Goal: Task Accomplishment & Management: Manage account settings

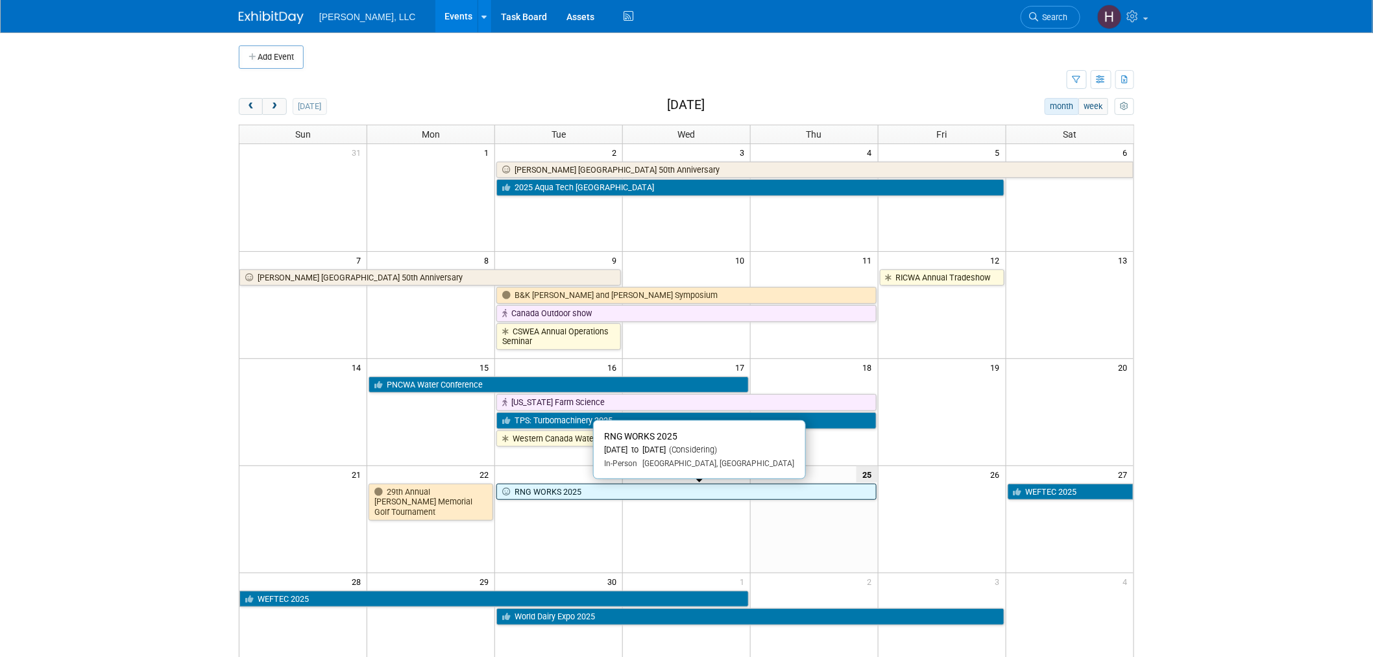
click at [816, 487] on link "RNG WORKS 2025" at bounding box center [686, 491] width 380 height 17
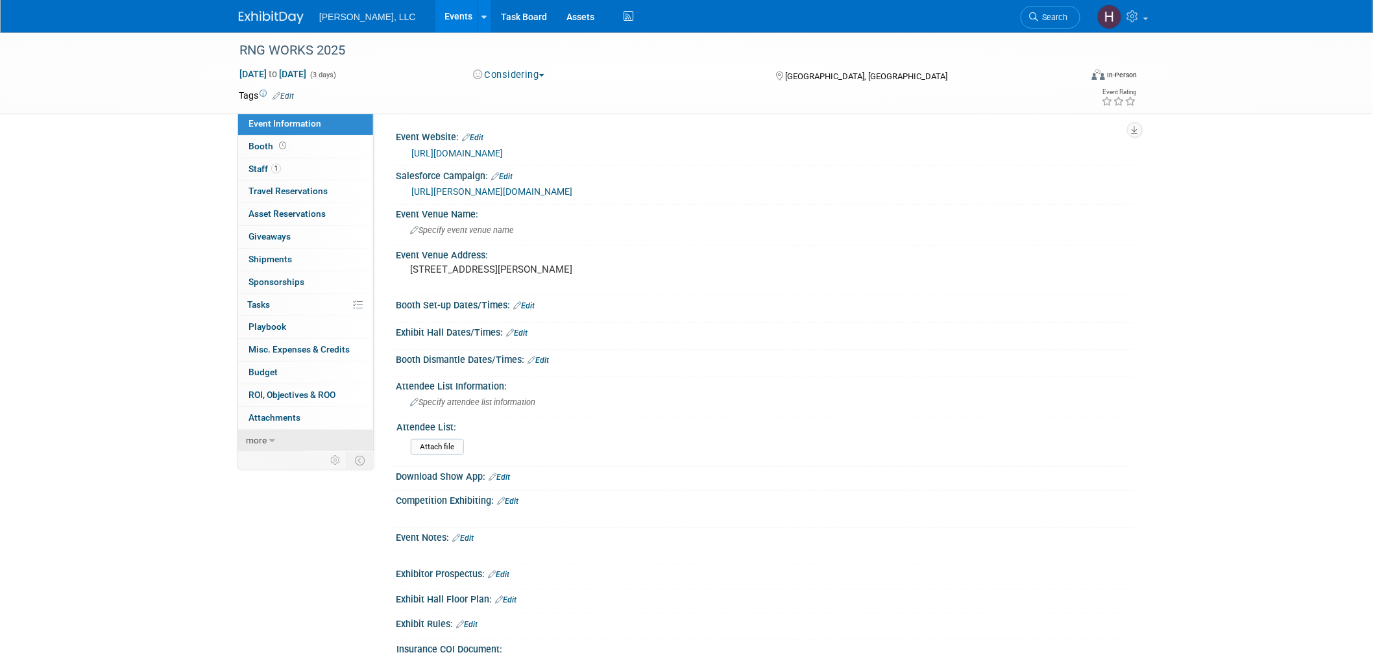
click at [291, 442] on link "more" at bounding box center [305, 440] width 135 height 22
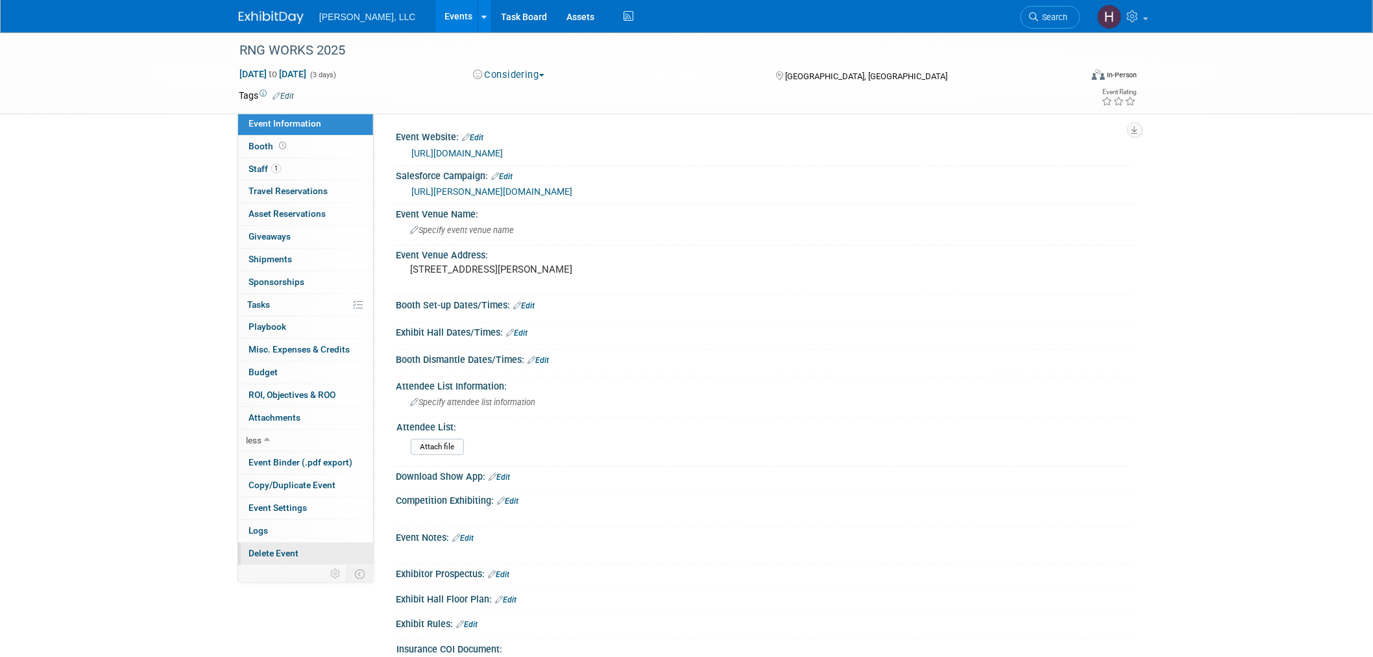
click at [289, 549] on span "Delete Event" at bounding box center [273, 553] width 50 height 10
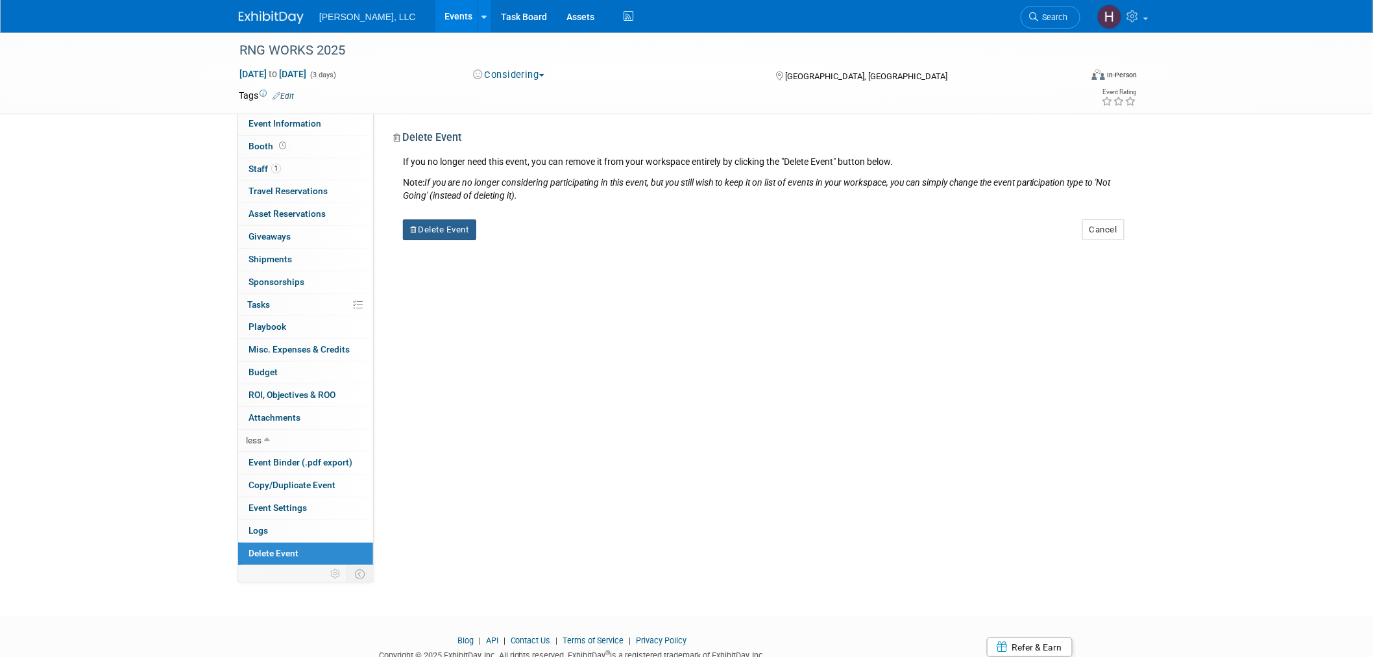
click at [446, 234] on button "Delete Event" at bounding box center [439, 229] width 73 height 21
click at [509, 225] on div "Yes No" at bounding box center [538, 240] width 102 height 32
click at [515, 241] on icon at bounding box center [513, 240] width 8 height 7
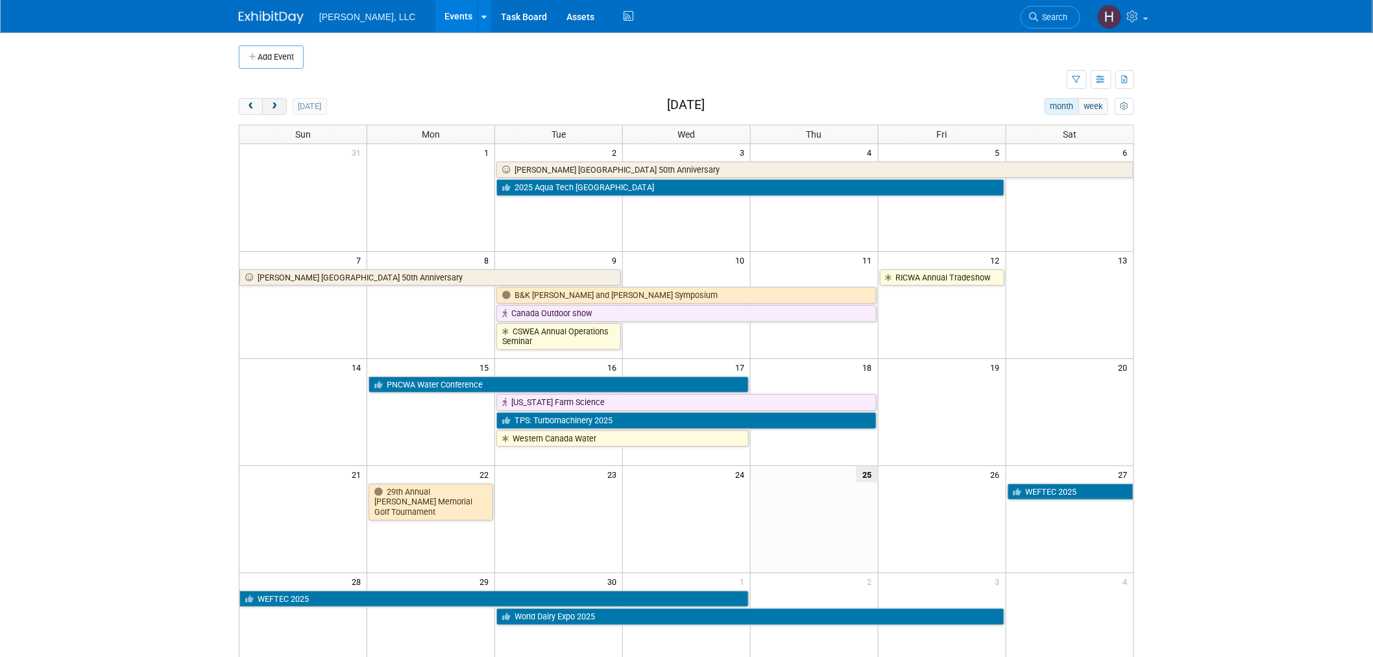
click at [275, 98] on div "Add Event New Event Duplicate Event Warning There is another event in your work…" at bounding box center [686, 422] width 915 height 780
click at [277, 112] on button "next" at bounding box center [274, 106] width 24 height 17
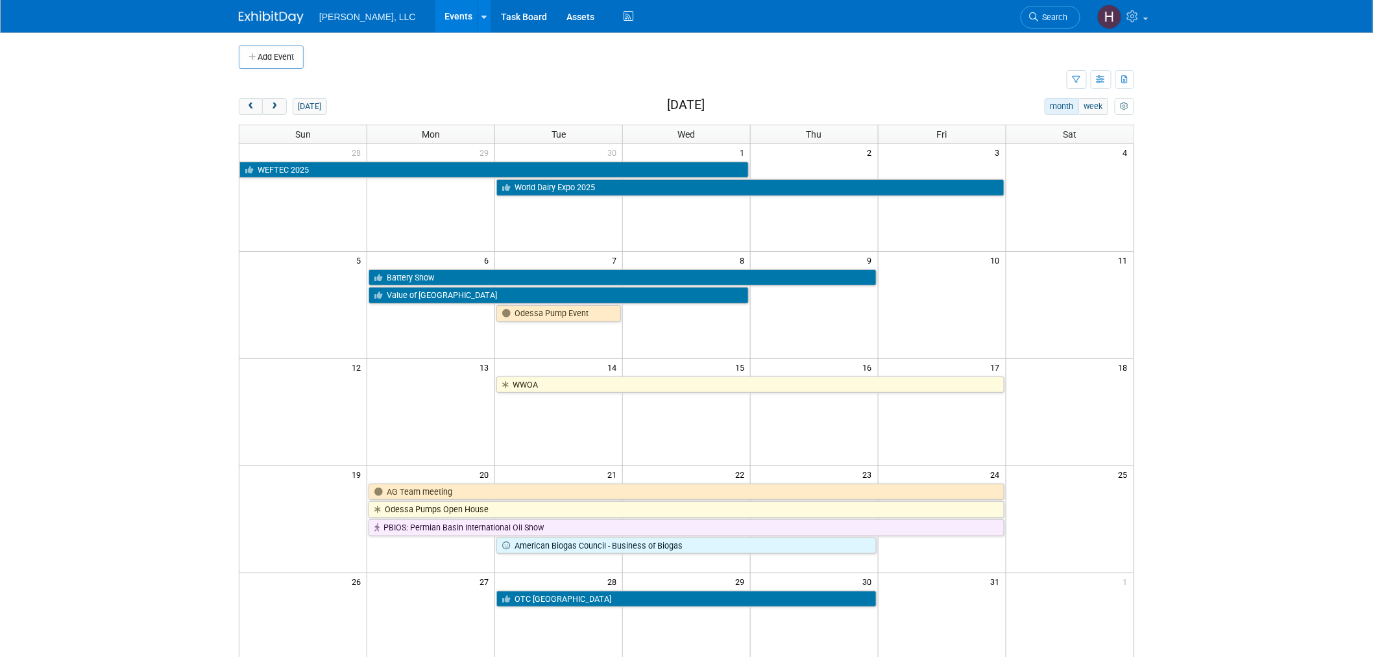
click at [1257, 371] on body "[PERSON_NAME], LLC Events Add Event Bulk Upload Events Shareable Event Boards R…" at bounding box center [686, 328] width 1373 height 657
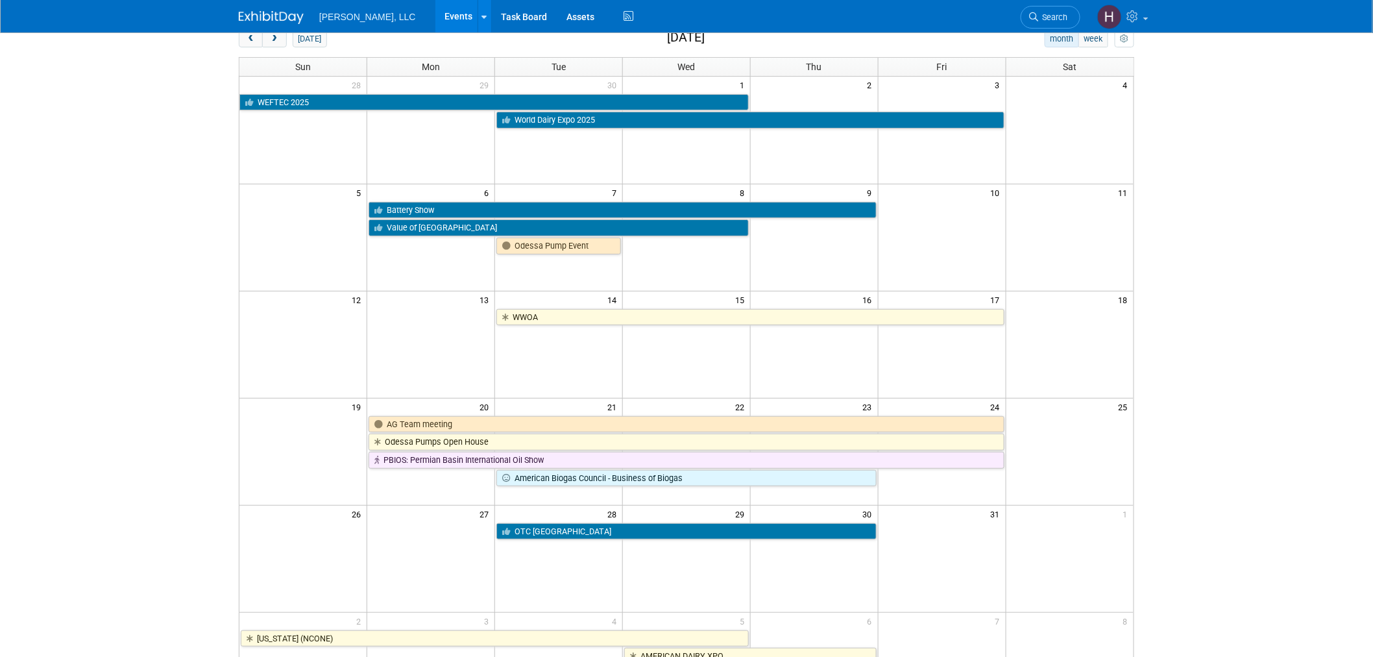
scroll to position [144, 0]
